Goal: Go to known website: Go to known website

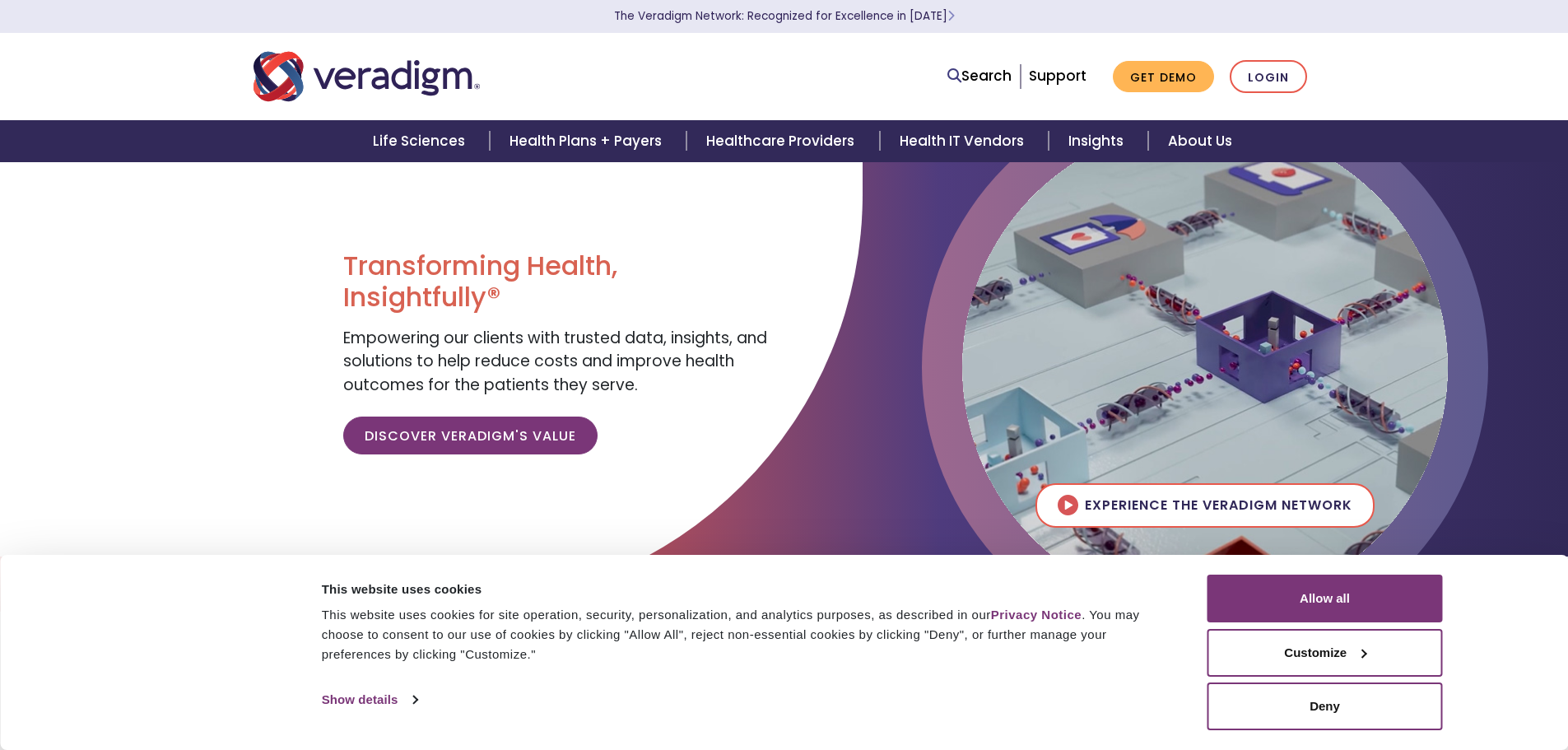
click at [1312, 604] on button "Allow all" at bounding box center [1325, 599] width 235 height 48
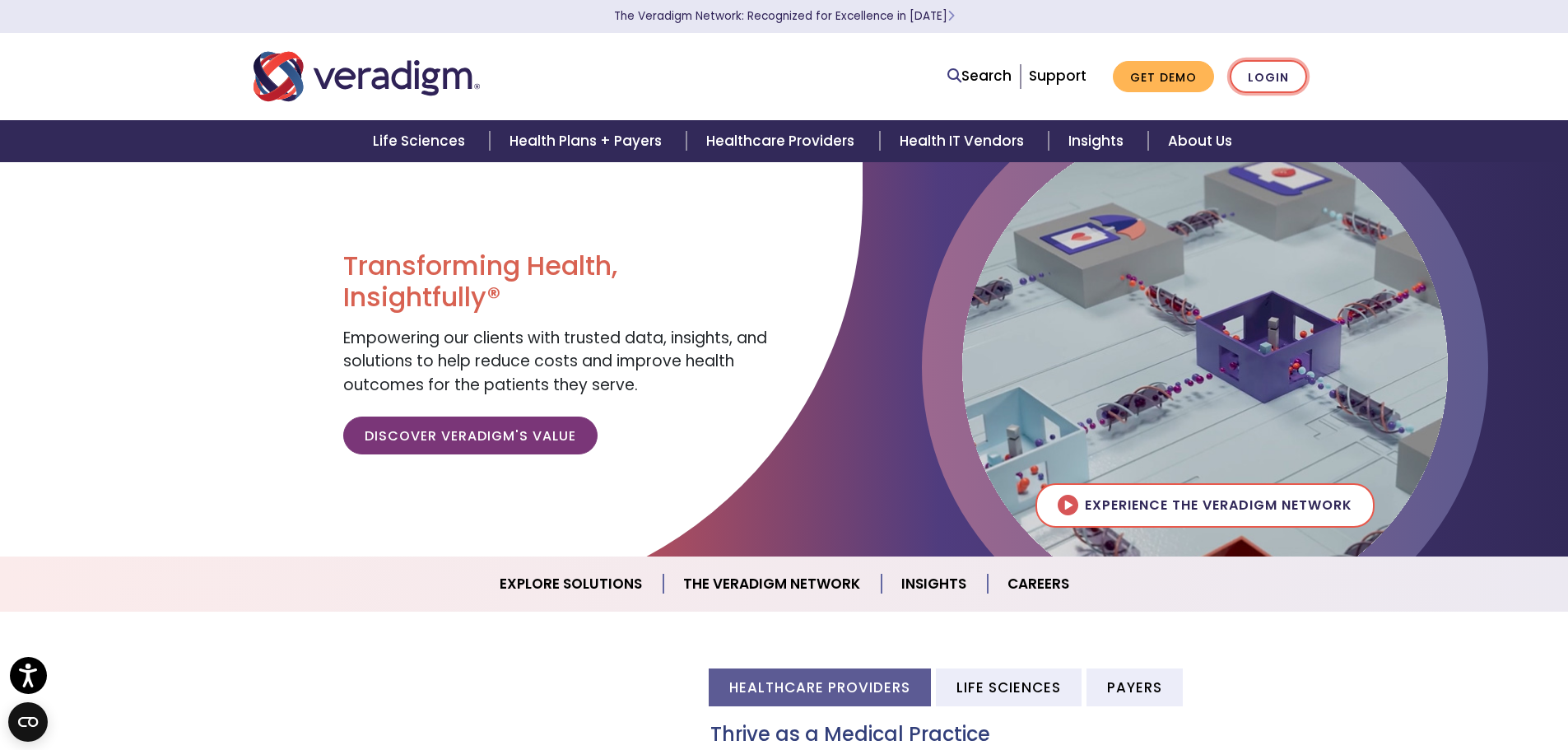
click at [1282, 81] on link "Login" at bounding box center [1268, 77] width 77 height 34
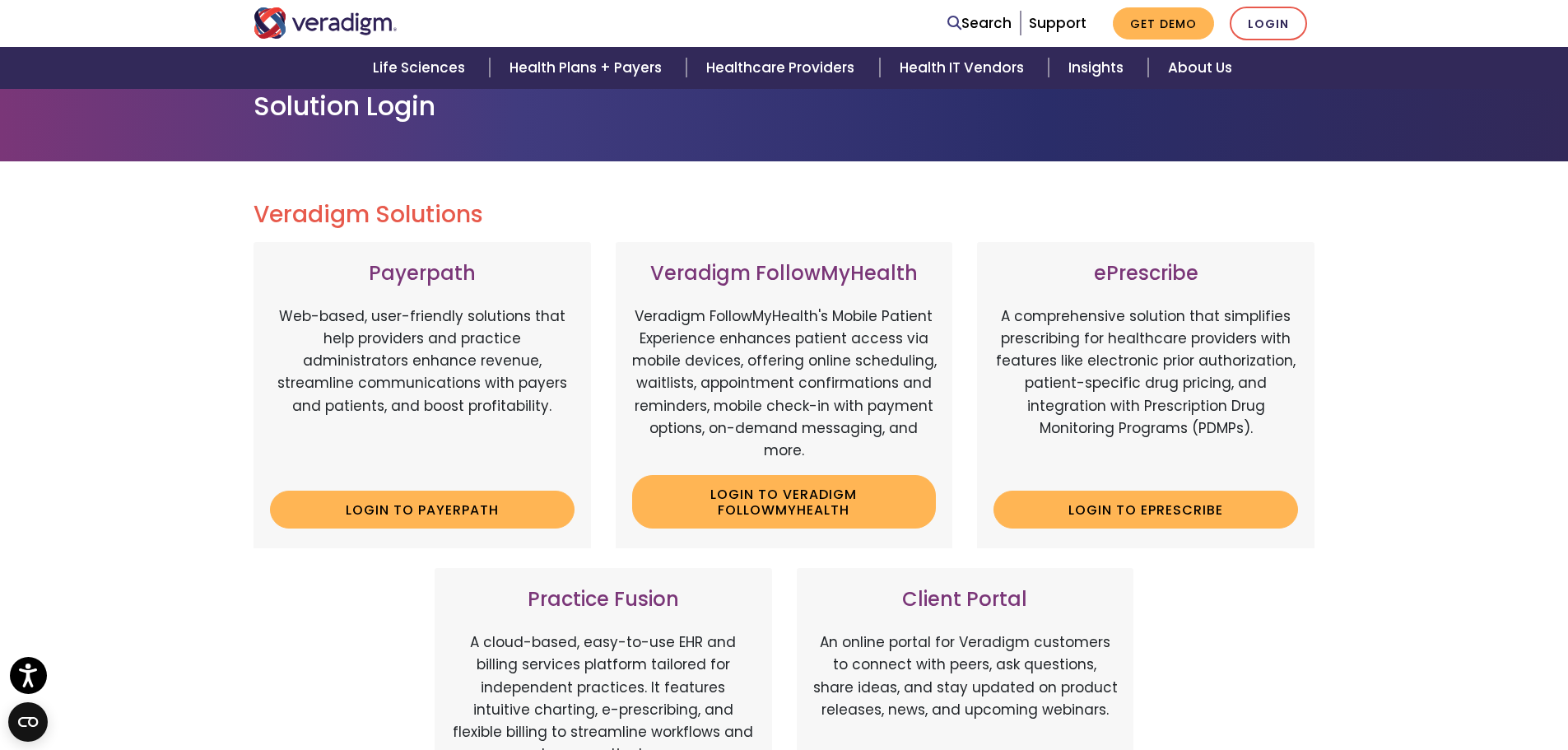
scroll to position [330, 0]
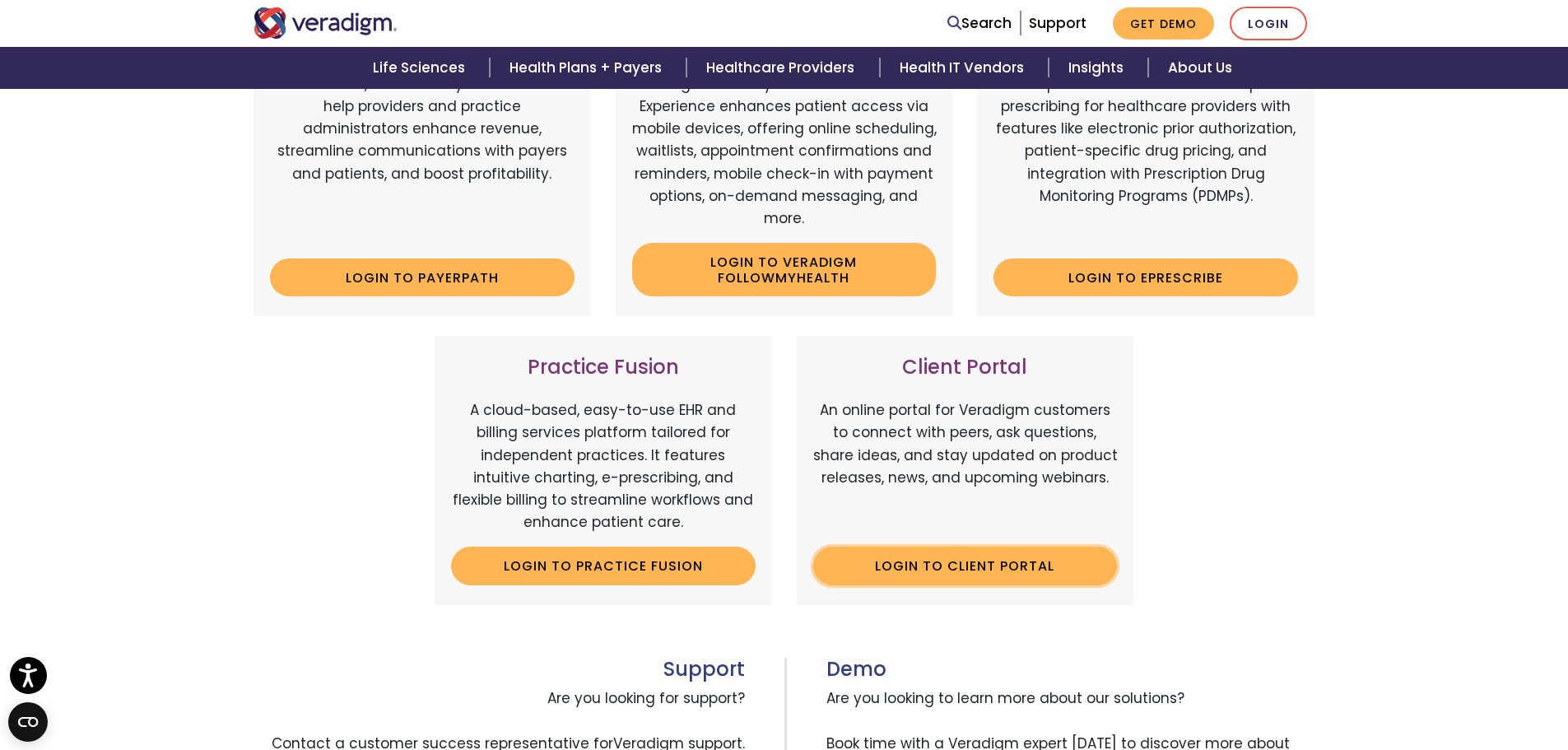
click at [983, 571] on link "Login to Client Portal" at bounding box center [965, 565] width 305 height 38
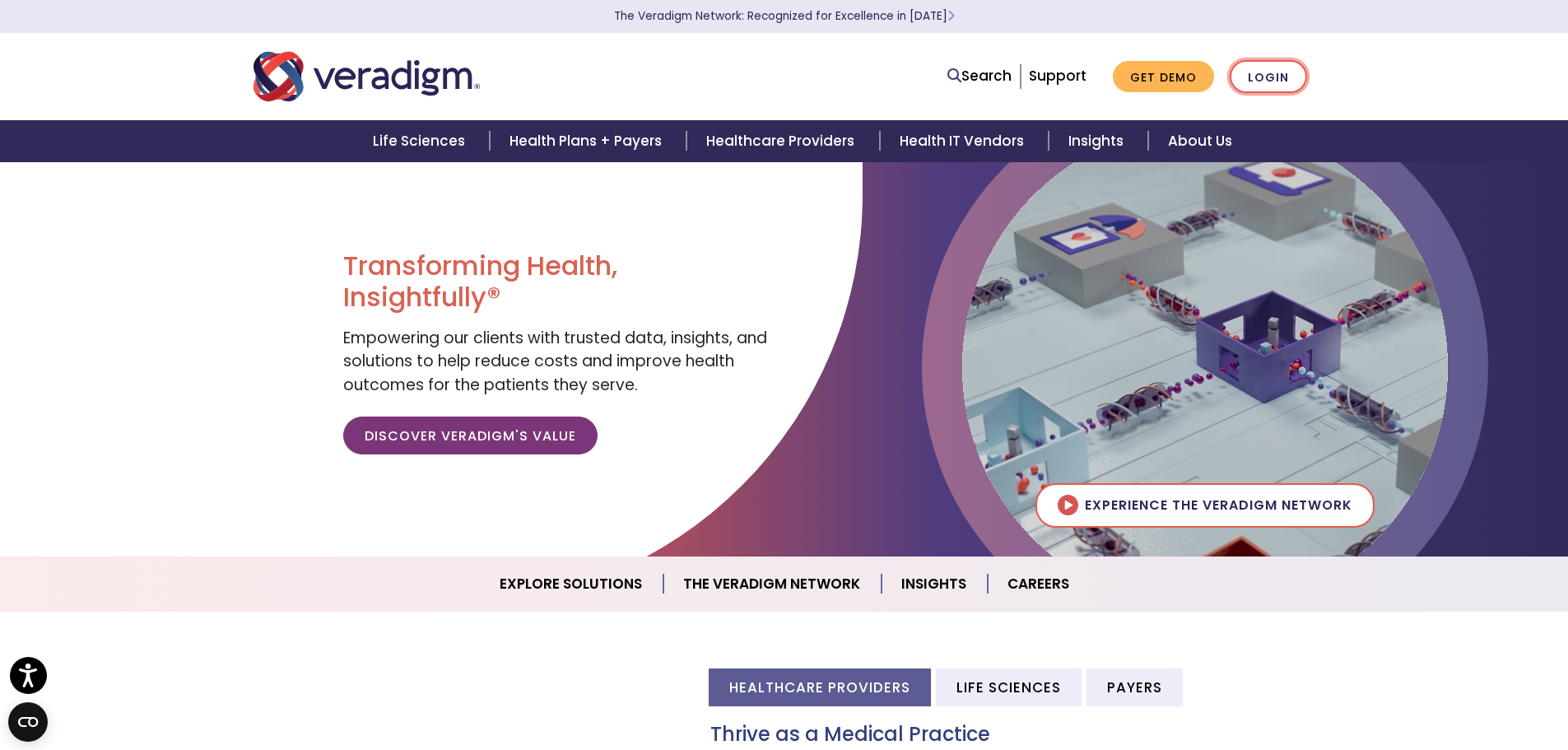
click at [1270, 73] on link "Login" at bounding box center [1268, 77] width 77 height 34
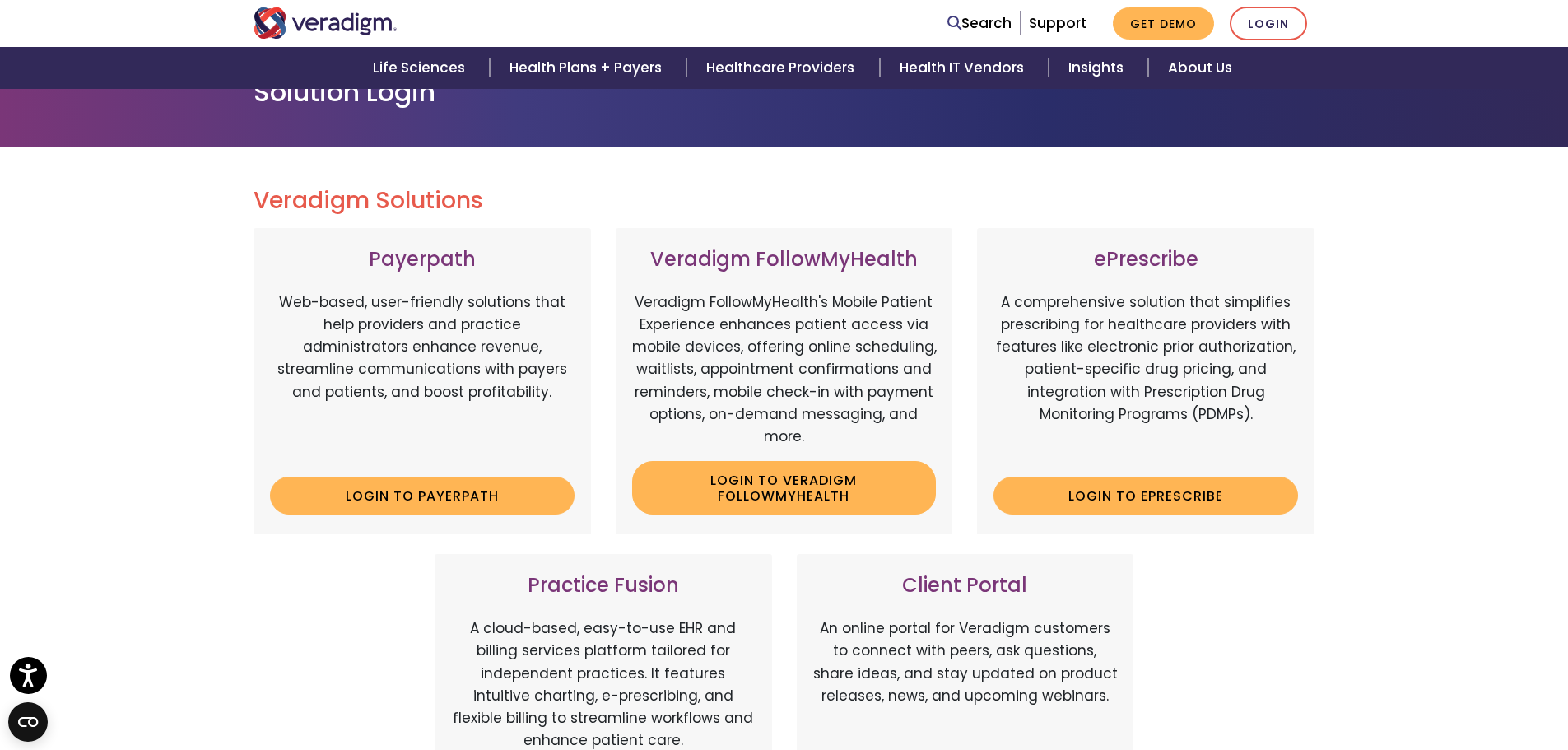
scroll to position [330, 0]
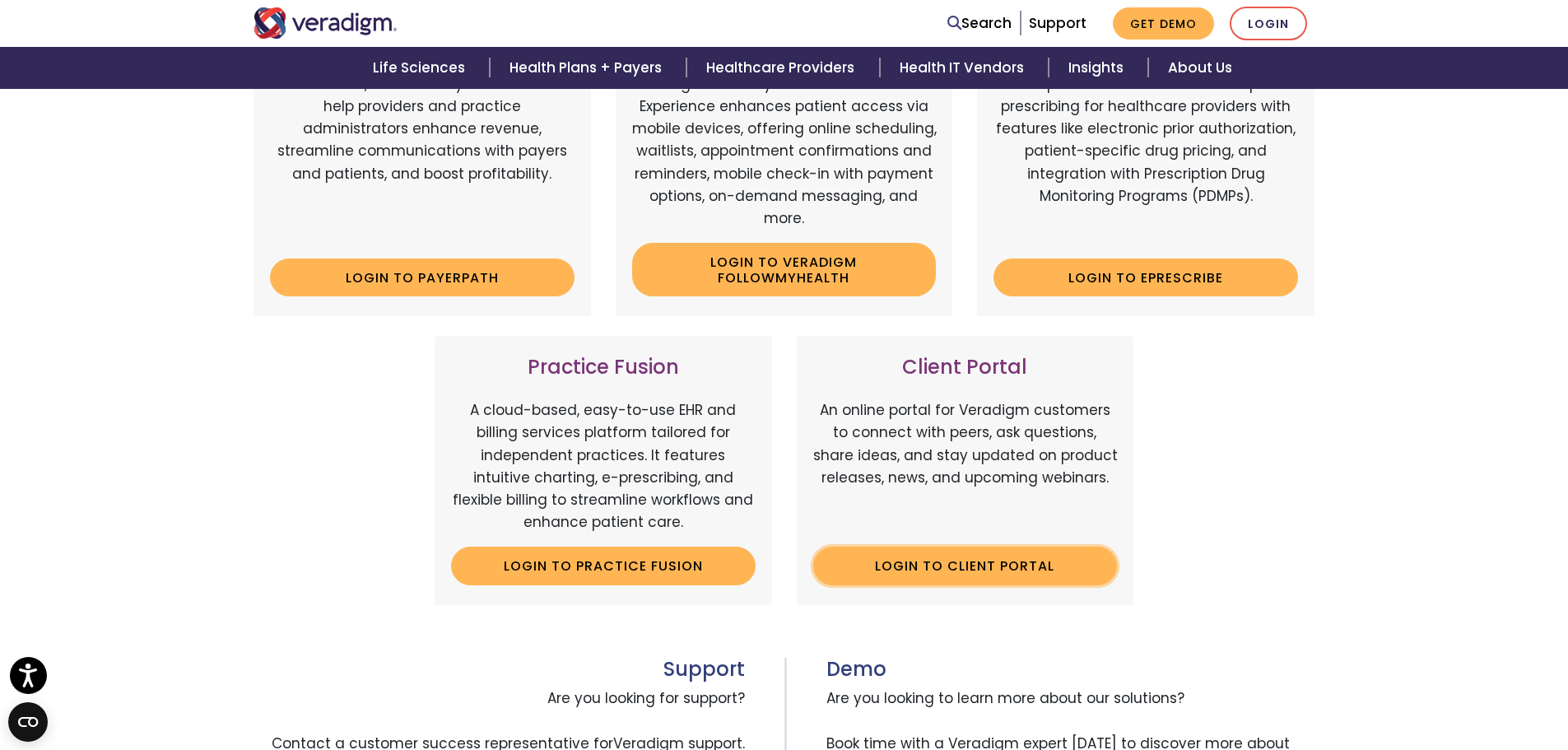
click at [1026, 565] on link "Login to Client Portal" at bounding box center [965, 565] width 305 height 38
